Goal: Task Accomplishment & Management: Complete application form

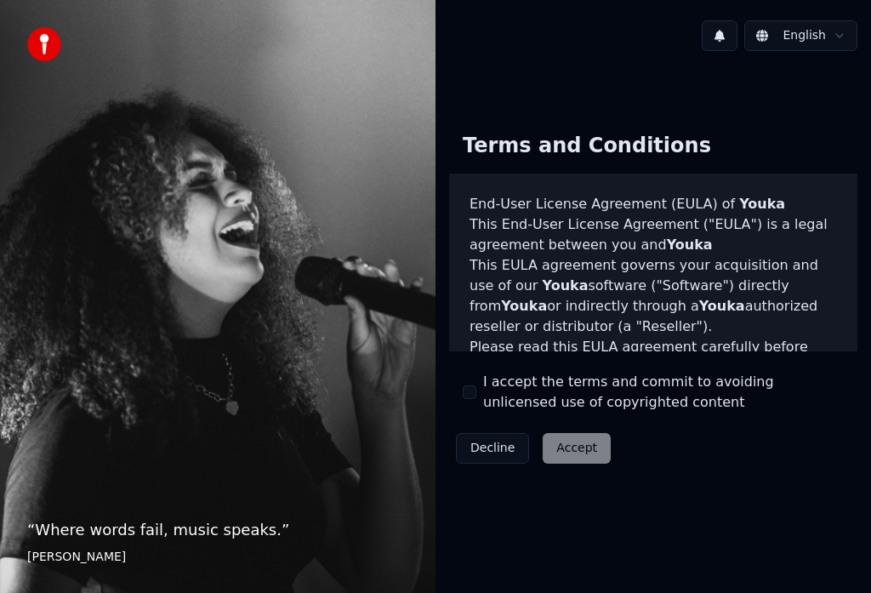
click at [471, 391] on button "I accept the terms and commit to avoiding unlicensed use of copyrighted content" at bounding box center [470, 392] width 14 height 14
click at [561, 446] on button "Accept" at bounding box center [577, 448] width 68 height 31
